Goal: Find specific fact: Find contact information

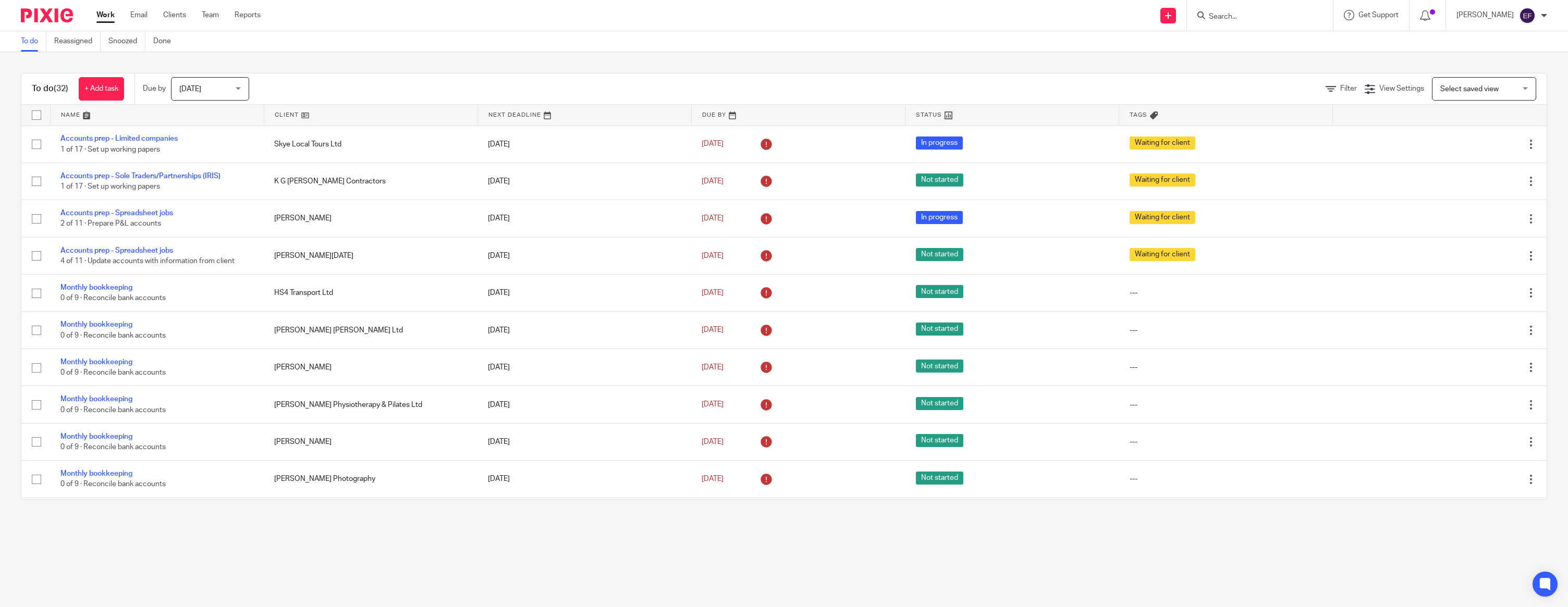
scroll to position [833, 0]
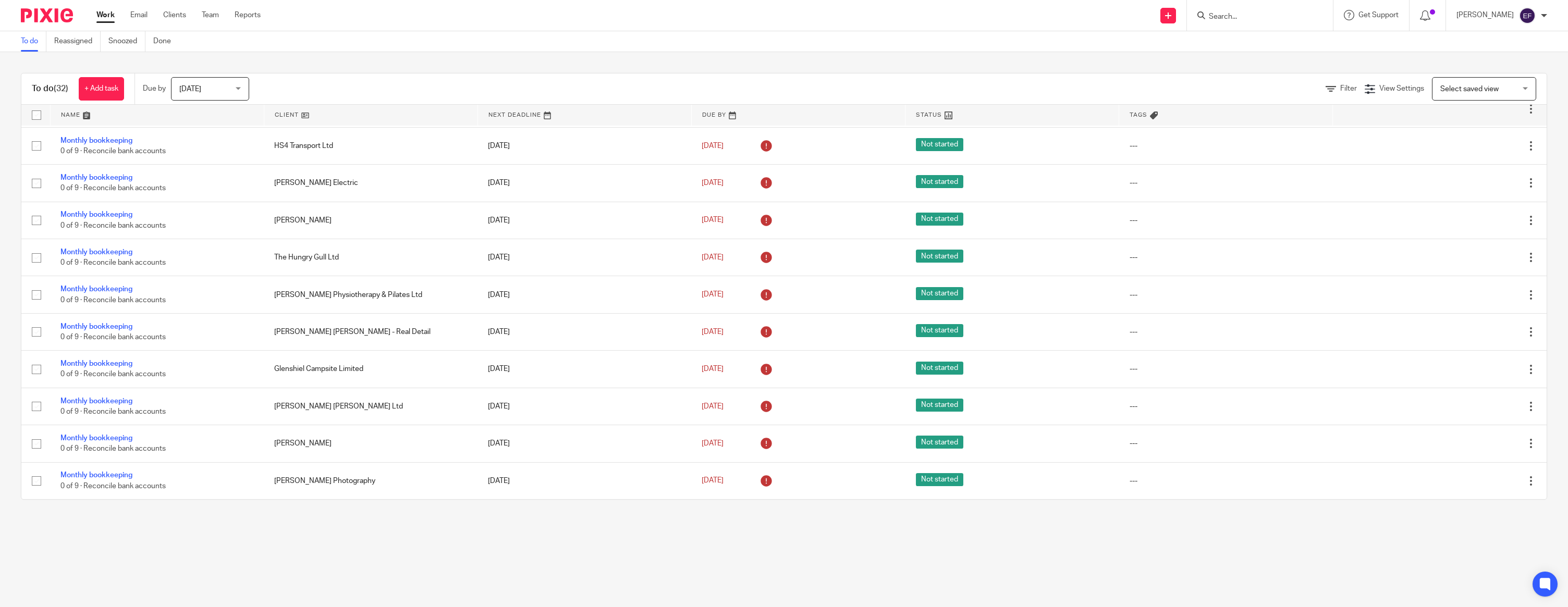
click at [1266, 13] on input "Search" at bounding box center [1255, 17] width 94 height 9
type input "hs4"
click at [1307, 51] on link at bounding box center [1299, 49] width 187 height 32
click at [1330, 45] on link at bounding box center [1299, 49] width 187 height 32
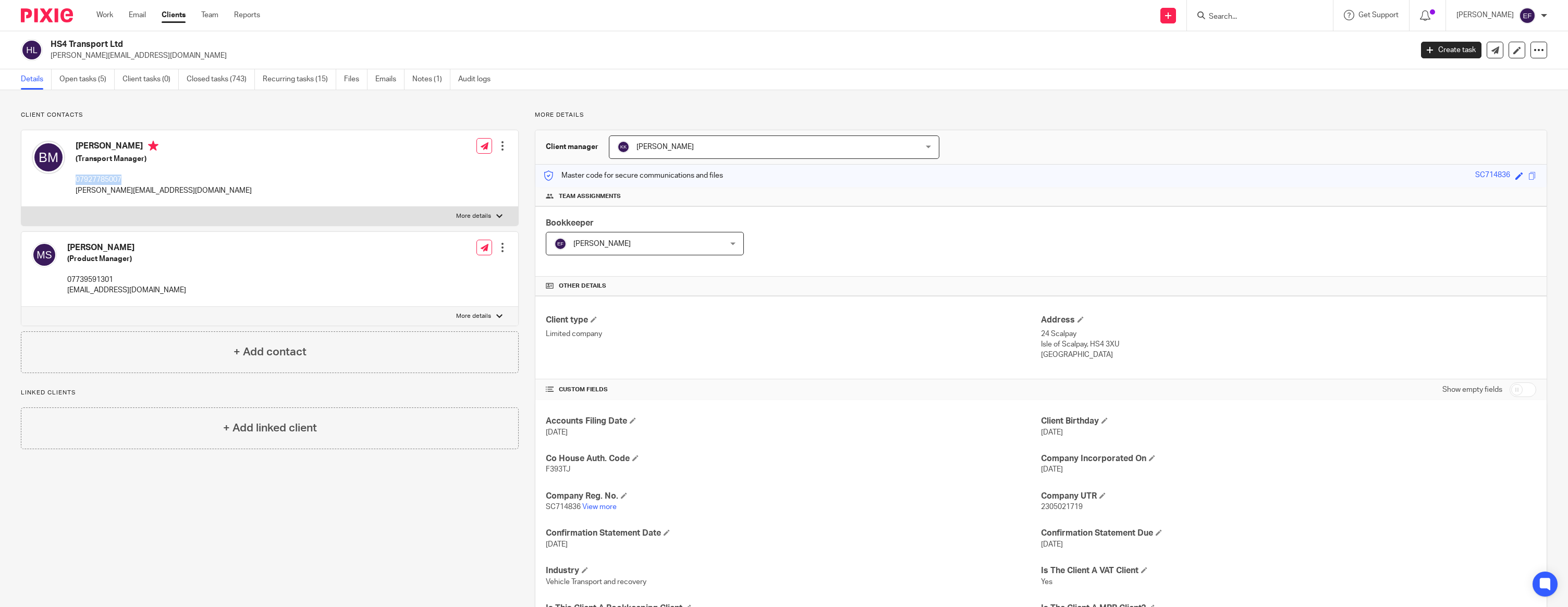
drag, startPoint x: 114, startPoint y: 180, endPoint x: 74, endPoint y: 181, distance: 40.0
click at [74, 181] on div "Bryan Macdermid (Transport Manager) 07927785007 bryan@hs4transport.co.uk" at bounding box center [141, 168] width 220 height 66
click at [1266, 20] on input "Search" at bounding box center [1255, 17] width 94 height 9
type input "hs4"
click at [1280, 45] on link at bounding box center [1299, 49] width 187 height 32
